Goal: Check status: Check status

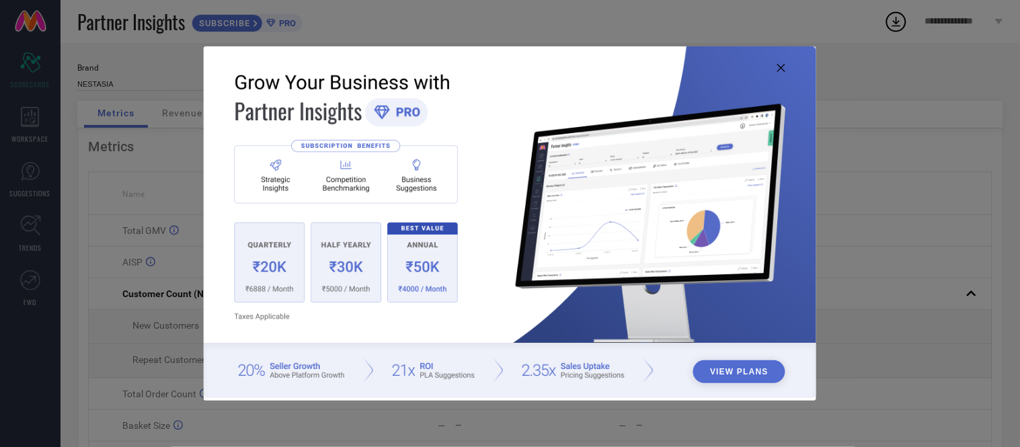
click at [777, 69] on img at bounding box center [510, 222] width 612 height 352
click at [784, 68] on icon at bounding box center [782, 68] width 8 height 8
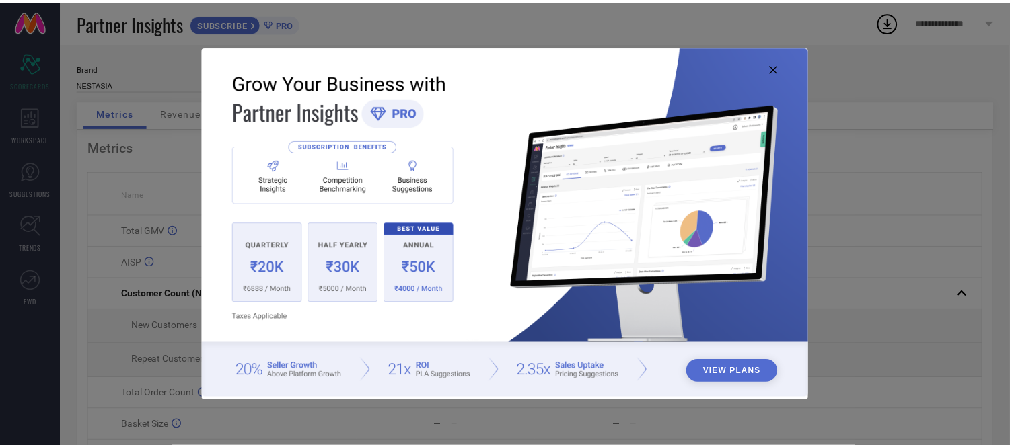
scroll to position [1, 0]
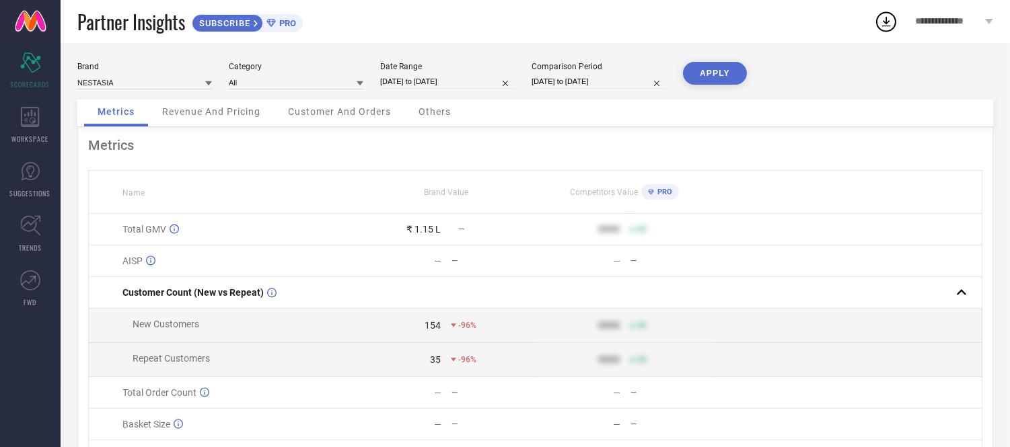
select select "8"
select select "2025"
select select "9"
select select "2025"
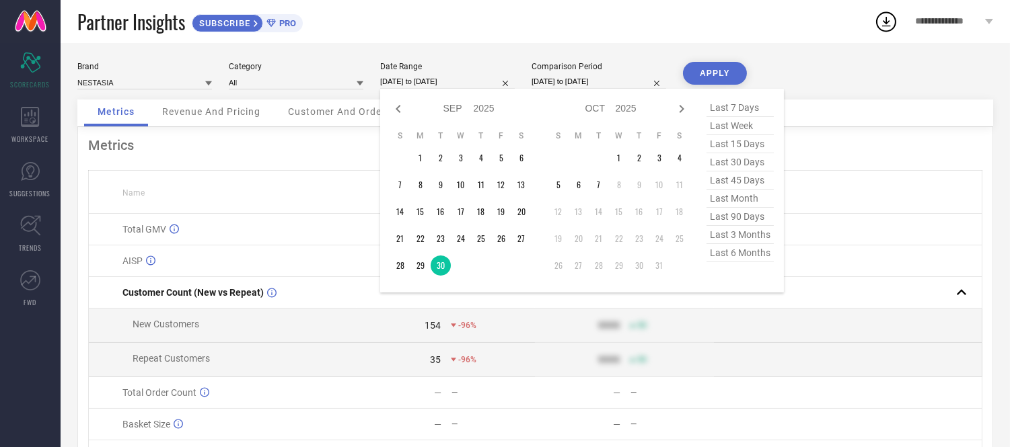
click at [458, 79] on input "[DATE] to [DATE]" at bounding box center [447, 82] width 135 height 14
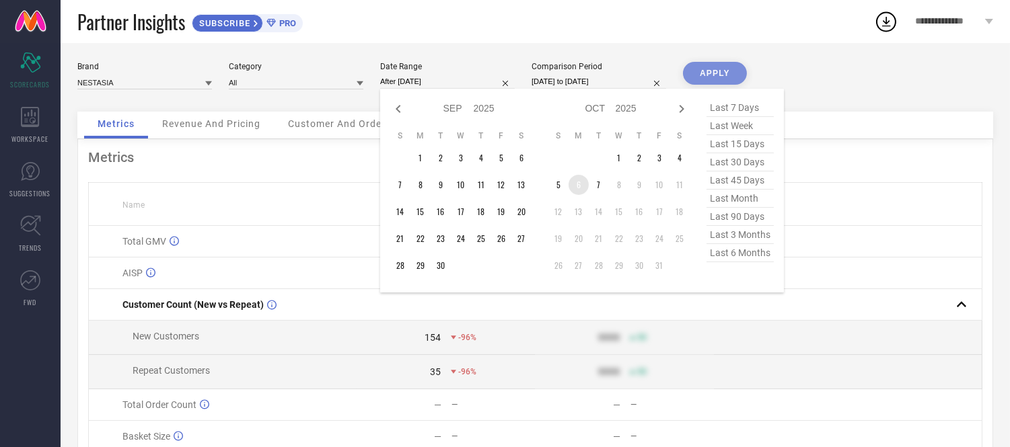
click at [578, 185] on td "6" at bounding box center [578, 185] width 20 height 20
type input "[DATE] to [DATE]"
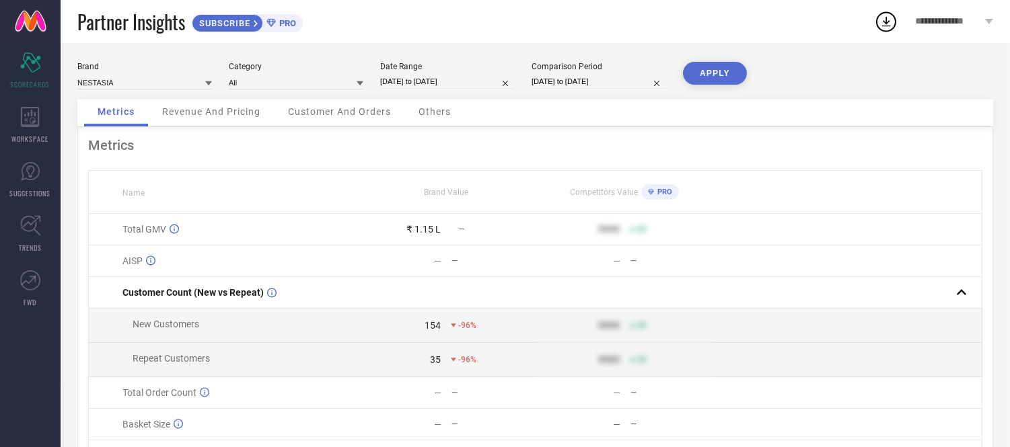
click at [722, 66] on button "APPLY" at bounding box center [715, 73] width 64 height 23
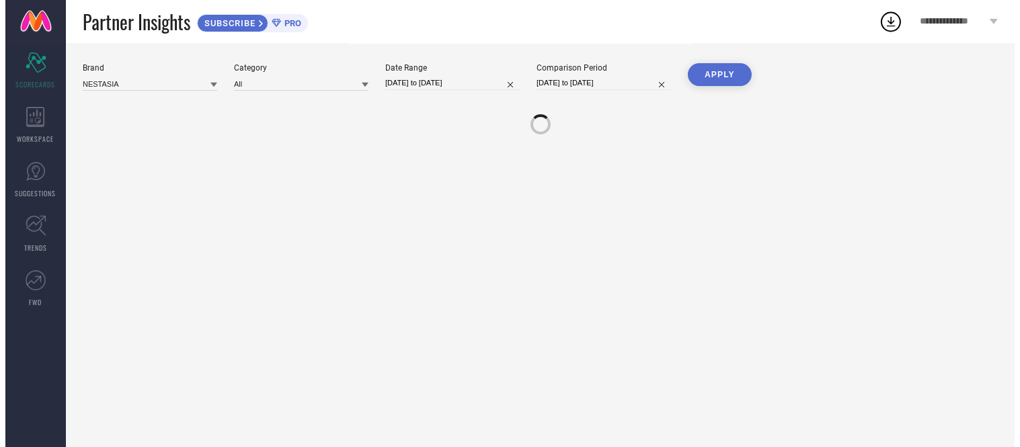
scroll to position [0, 0]
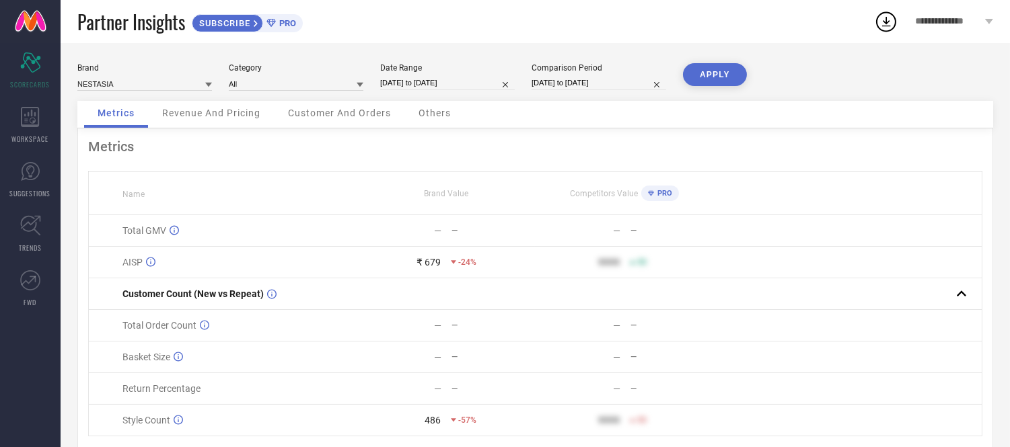
select select "9"
select select "2025"
select select "10"
select select "2025"
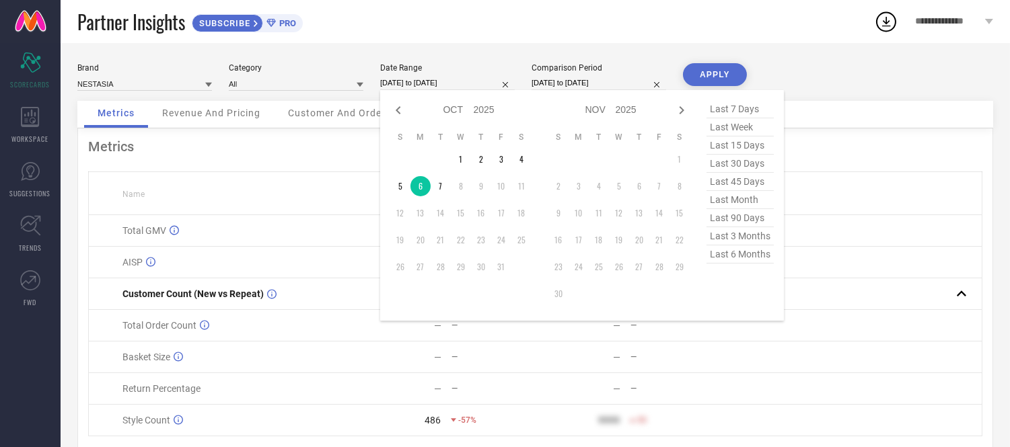
click at [451, 84] on input "[DATE] to [DATE]" at bounding box center [447, 83] width 135 height 14
click at [722, 81] on button "APPLY" at bounding box center [715, 74] width 64 height 23
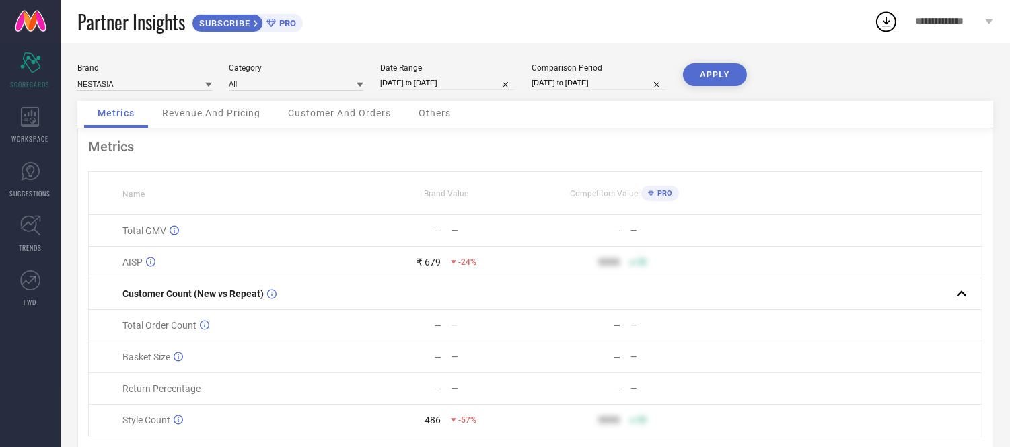
click at [447, 104] on div "Others" at bounding box center [434, 114] width 59 height 27
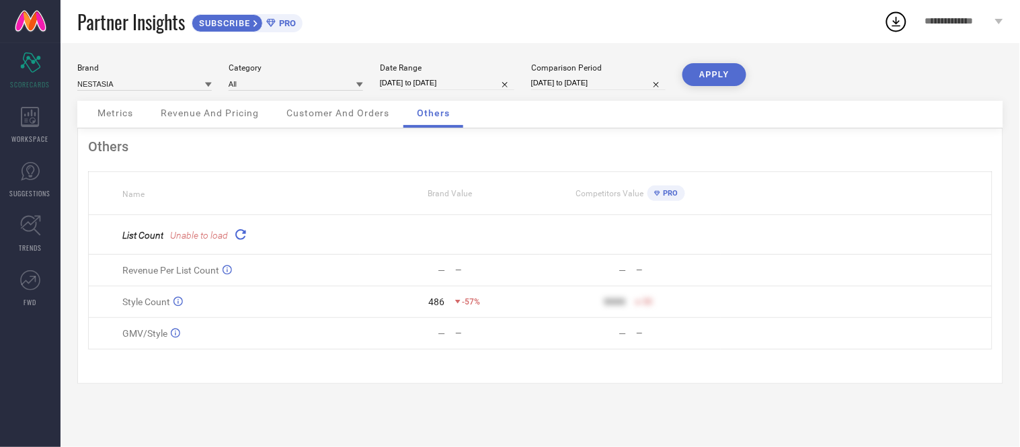
click at [241, 238] on icon at bounding box center [240, 234] width 15 height 15
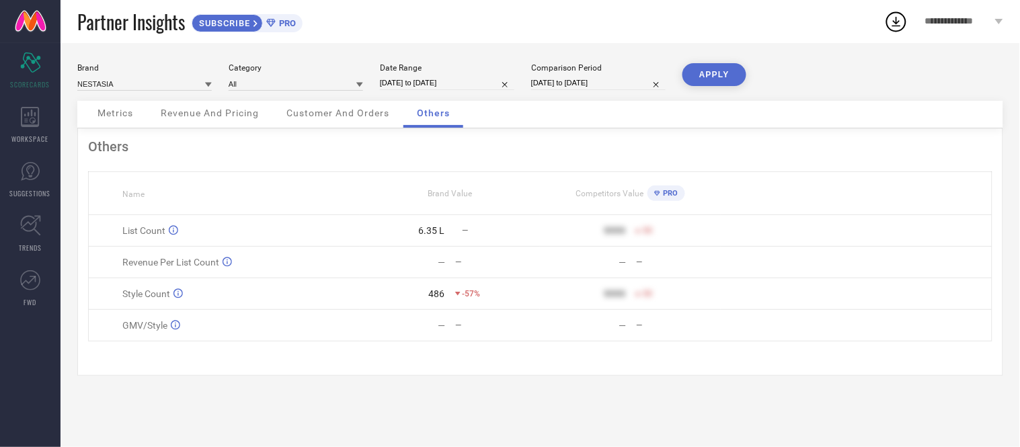
click at [424, 81] on input "[DATE] to [DATE]" at bounding box center [447, 83] width 135 height 14
select select "9"
select select "2025"
select select "10"
select select "2025"
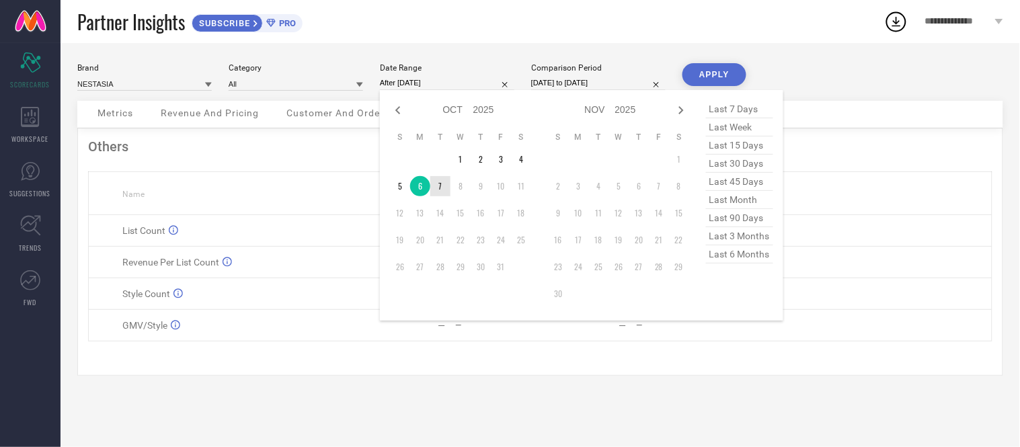
click at [444, 184] on td "7" at bounding box center [440, 186] width 20 height 20
type input "[DATE] to [DATE]"
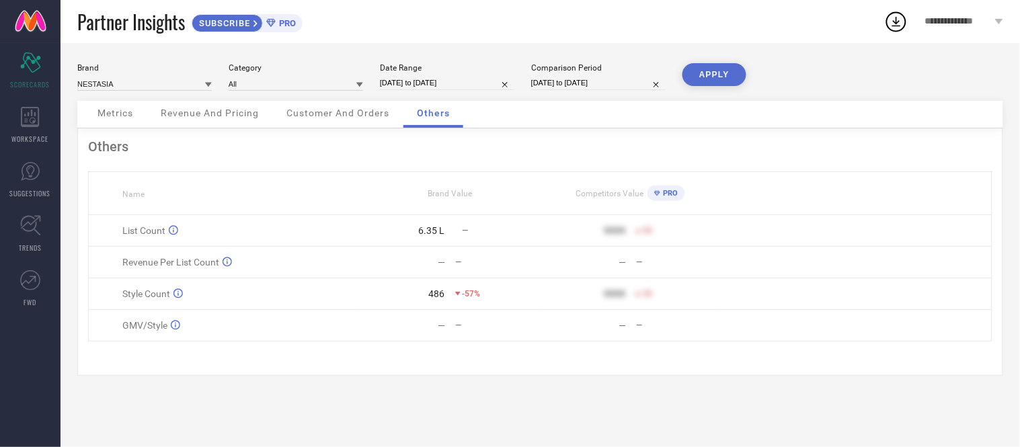
click at [705, 82] on button "APPLY" at bounding box center [715, 74] width 64 height 23
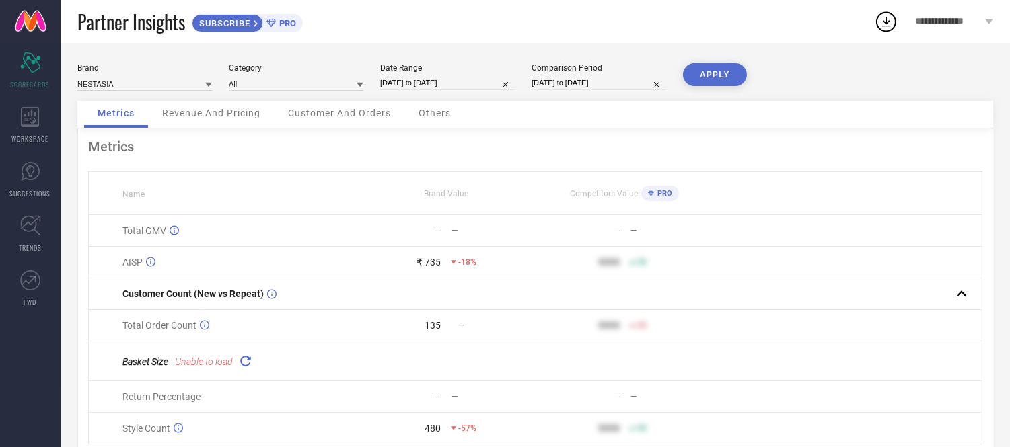
click at [453, 115] on div "Others" at bounding box center [434, 114] width 59 height 27
